Goal: Navigation & Orientation: Find specific page/section

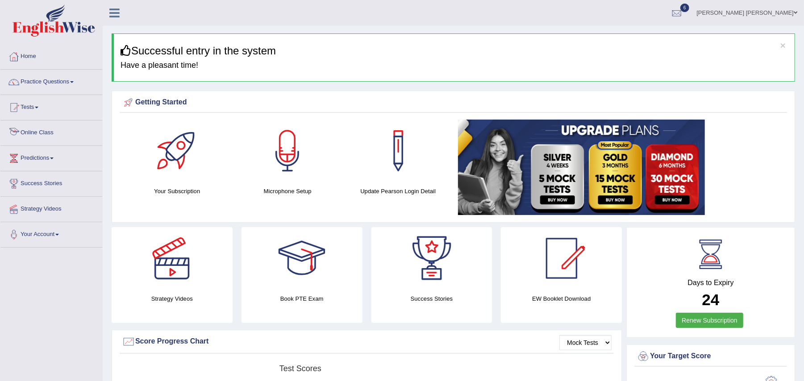
click at [31, 134] on link "Online Class" at bounding box center [51, 132] width 102 height 22
